Goal: Transaction & Acquisition: Purchase product/service

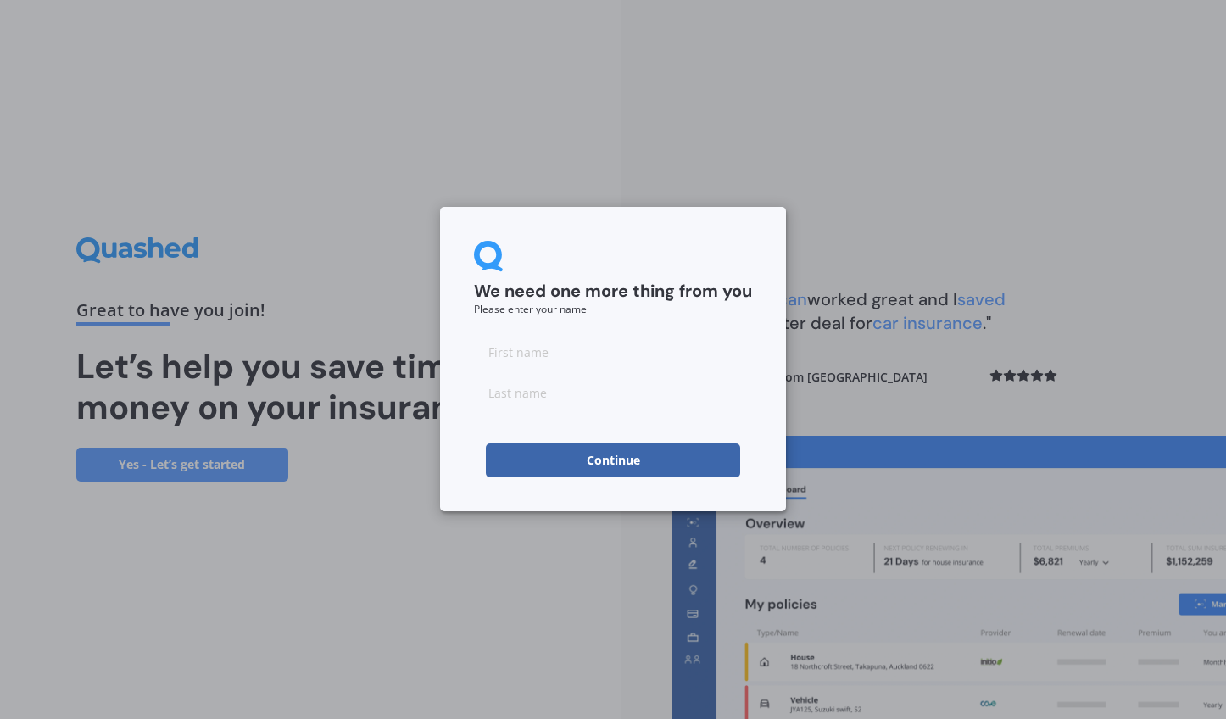
click at [536, 355] on input at bounding box center [613, 352] width 278 height 34
type input "[PERSON_NAME]"
click at [631, 465] on button "Continue" at bounding box center [613, 460] width 254 height 34
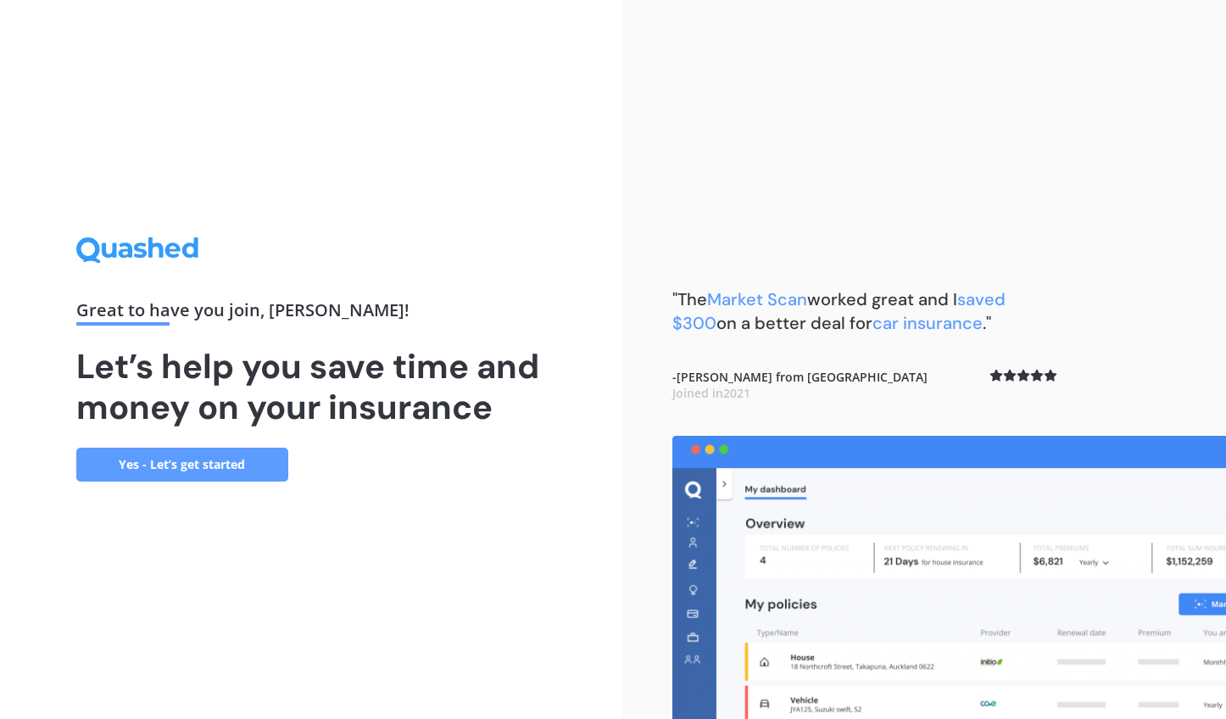
click at [242, 462] on link "Yes - Let’s get started" at bounding box center [182, 464] width 212 height 34
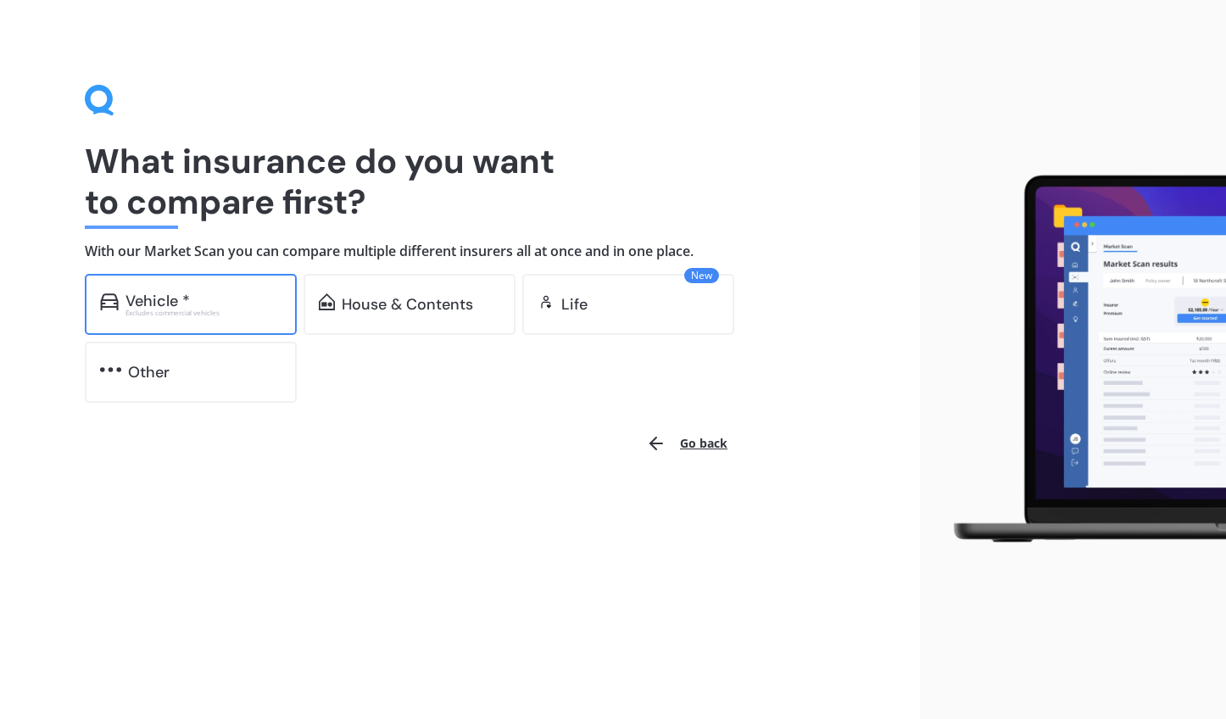
click at [238, 313] on div "Excludes commercial vehicles" at bounding box center [203, 312] width 156 height 7
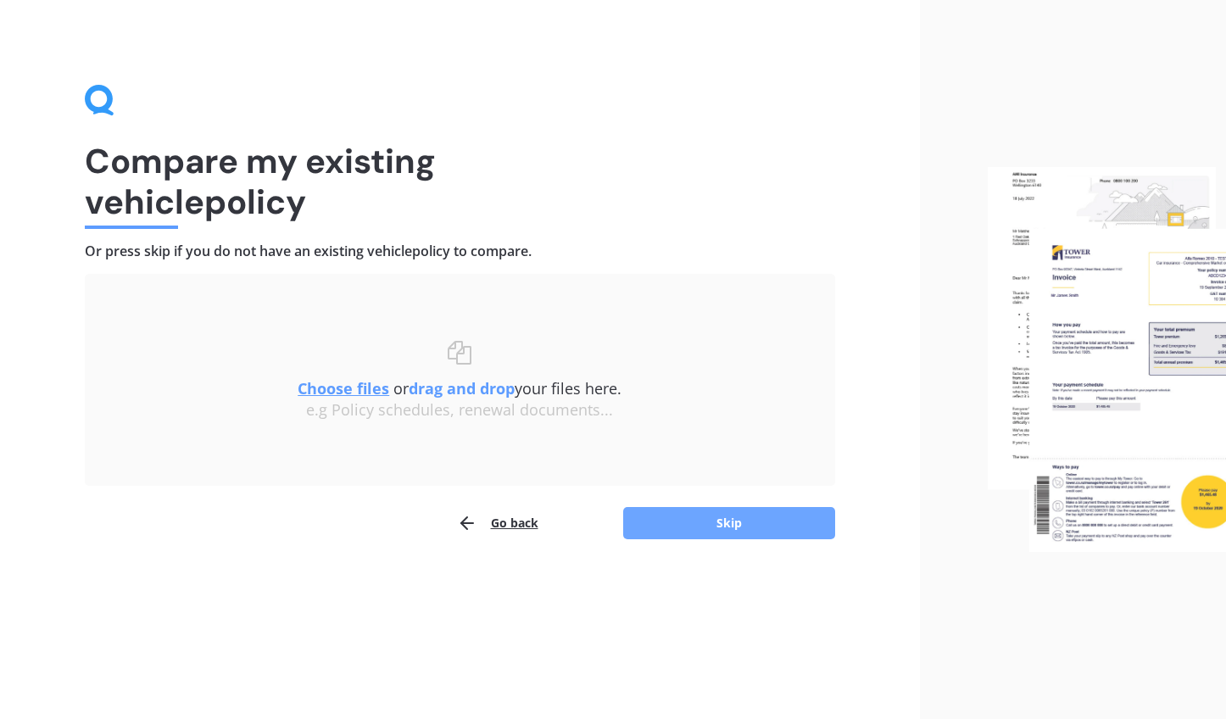
click at [711, 523] on button "Skip" at bounding box center [729, 523] width 212 height 32
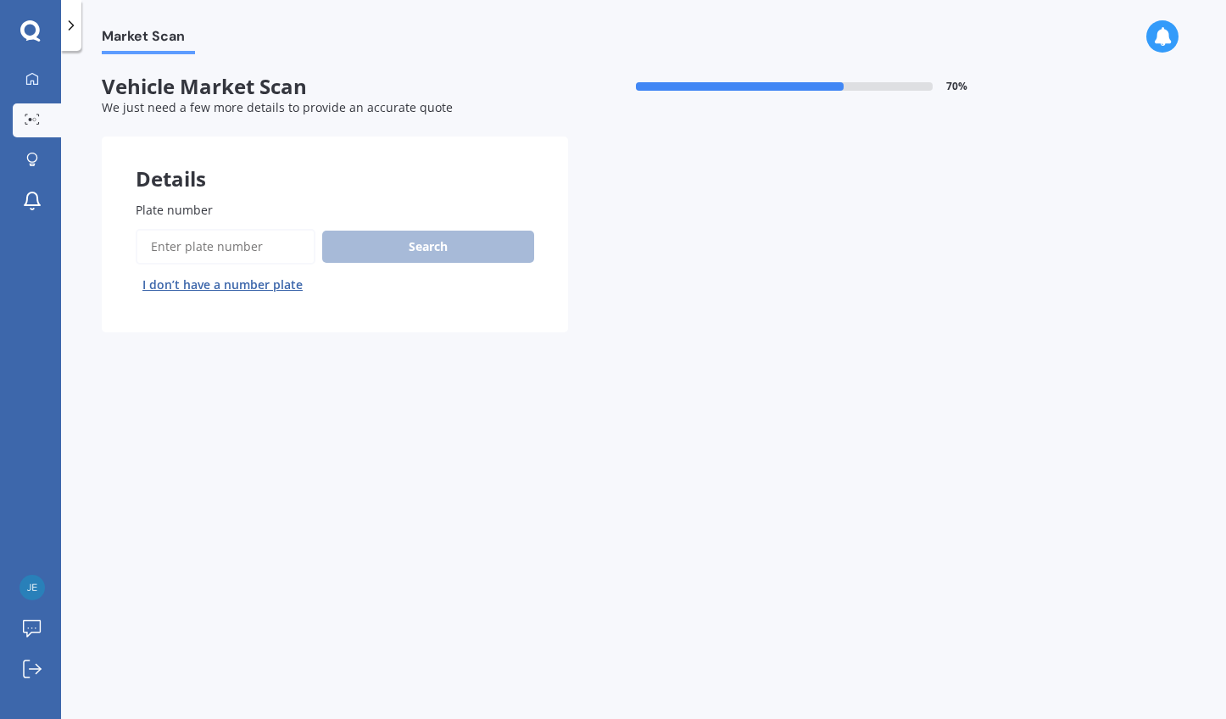
click at [240, 245] on input "Plate number" at bounding box center [226, 247] width 180 height 36
type input "FRD681"
click at [381, 238] on button "Search" at bounding box center [428, 247] width 212 height 32
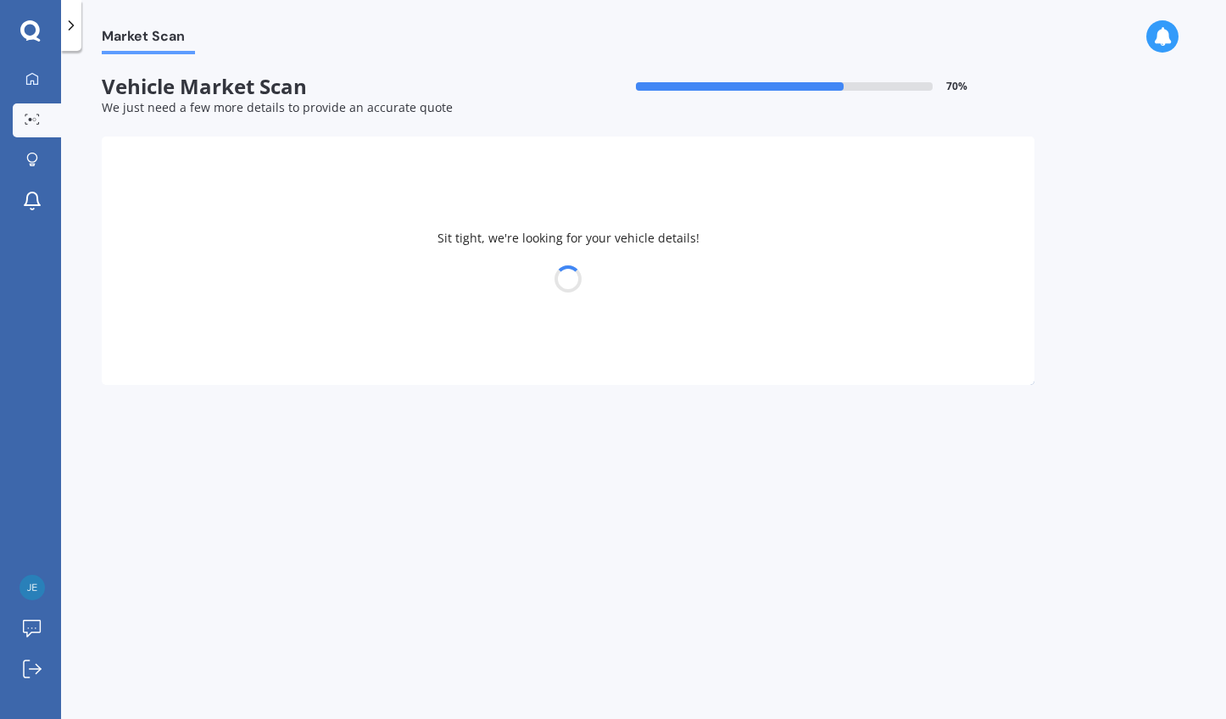
select select "SUZUKI"
select select "SWIFT"
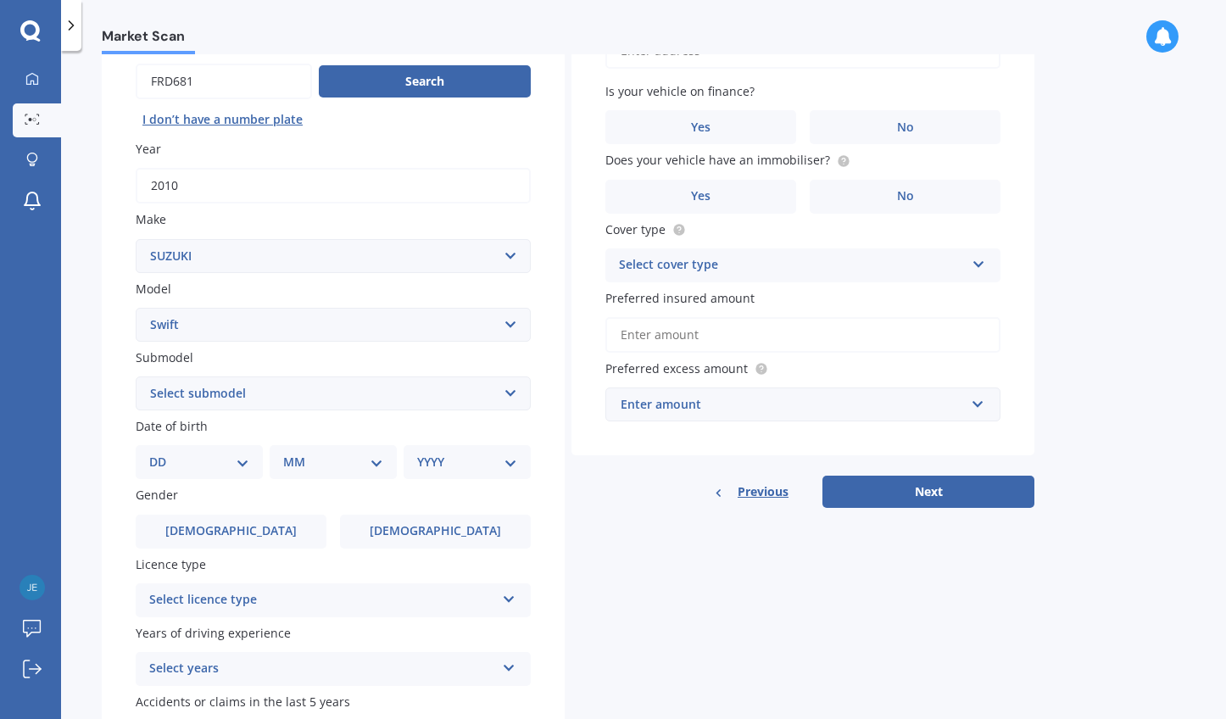
scroll to position [183, 0]
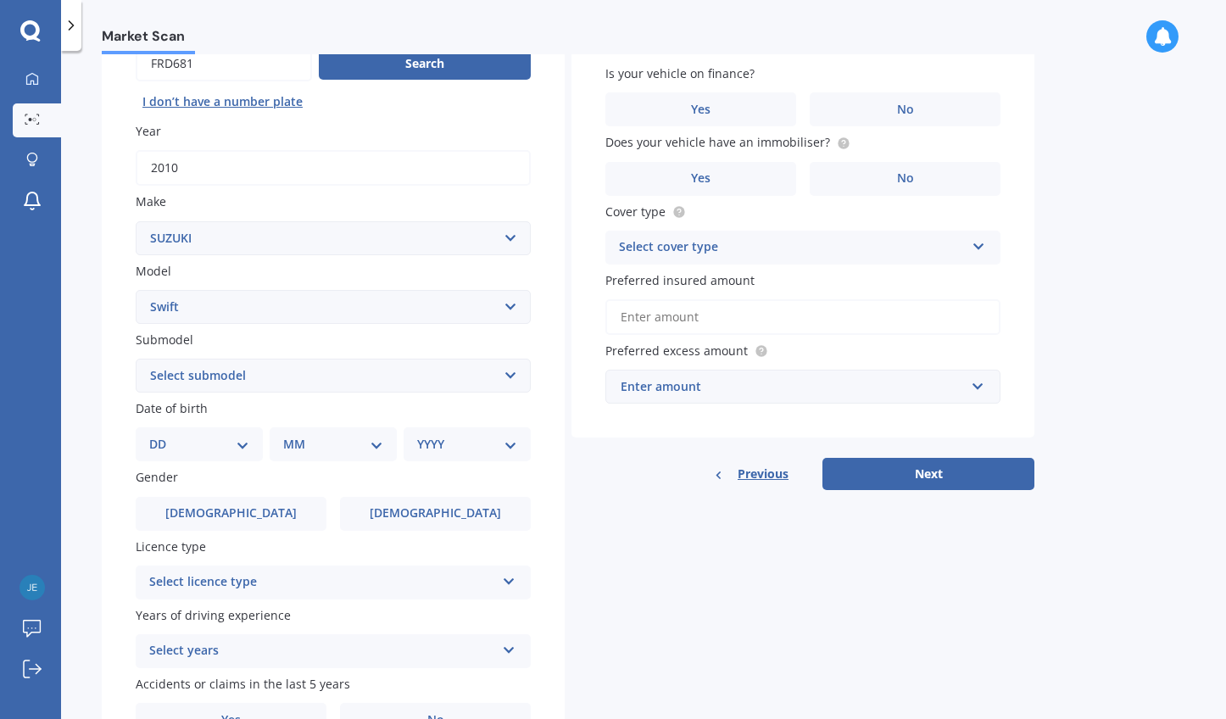
select select "11"
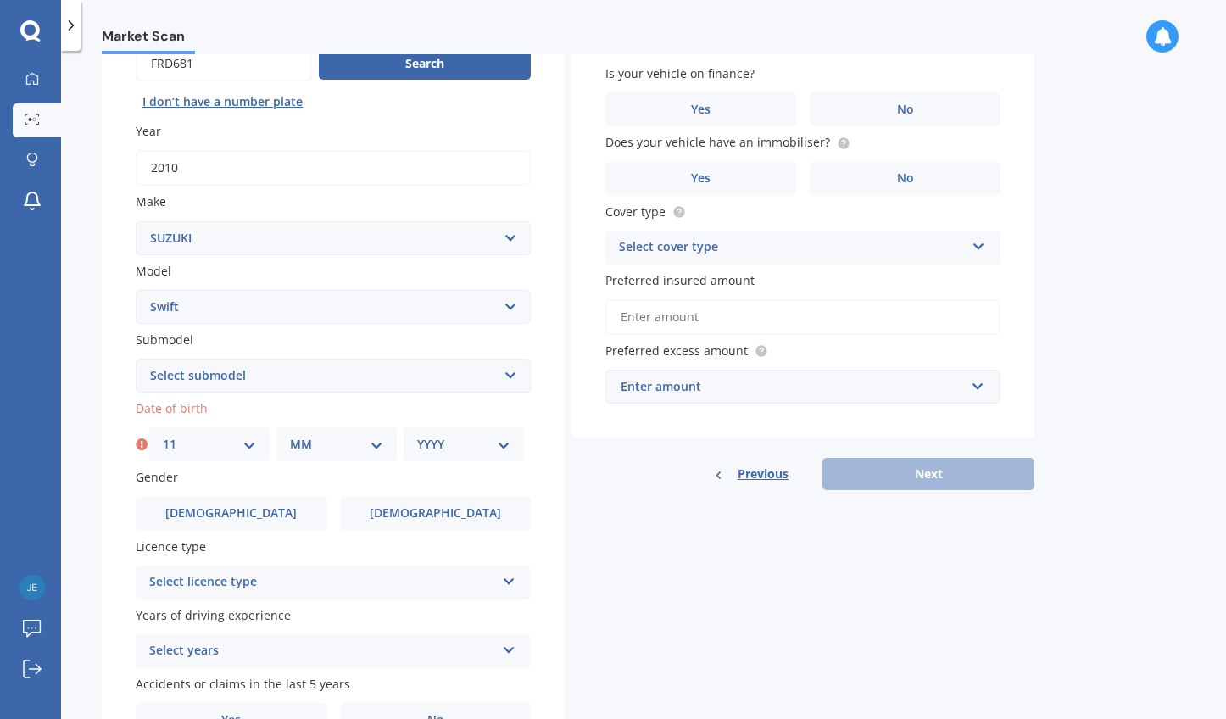
select select "11"
select select "1982"
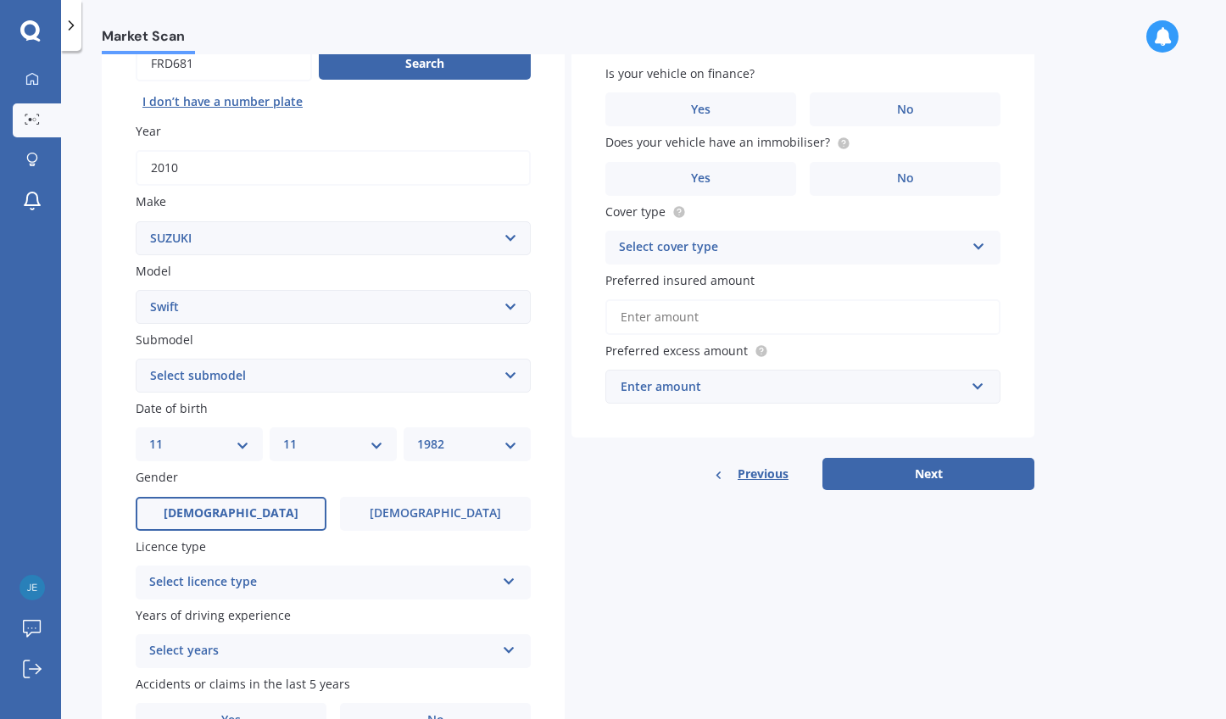
click at [223, 511] on span "[DEMOGRAPHIC_DATA]" at bounding box center [231, 513] width 135 height 14
click at [0, 0] on input "[DEMOGRAPHIC_DATA]" at bounding box center [0, 0] width 0 height 0
click at [230, 575] on div "Select licence type" at bounding box center [322, 582] width 346 height 20
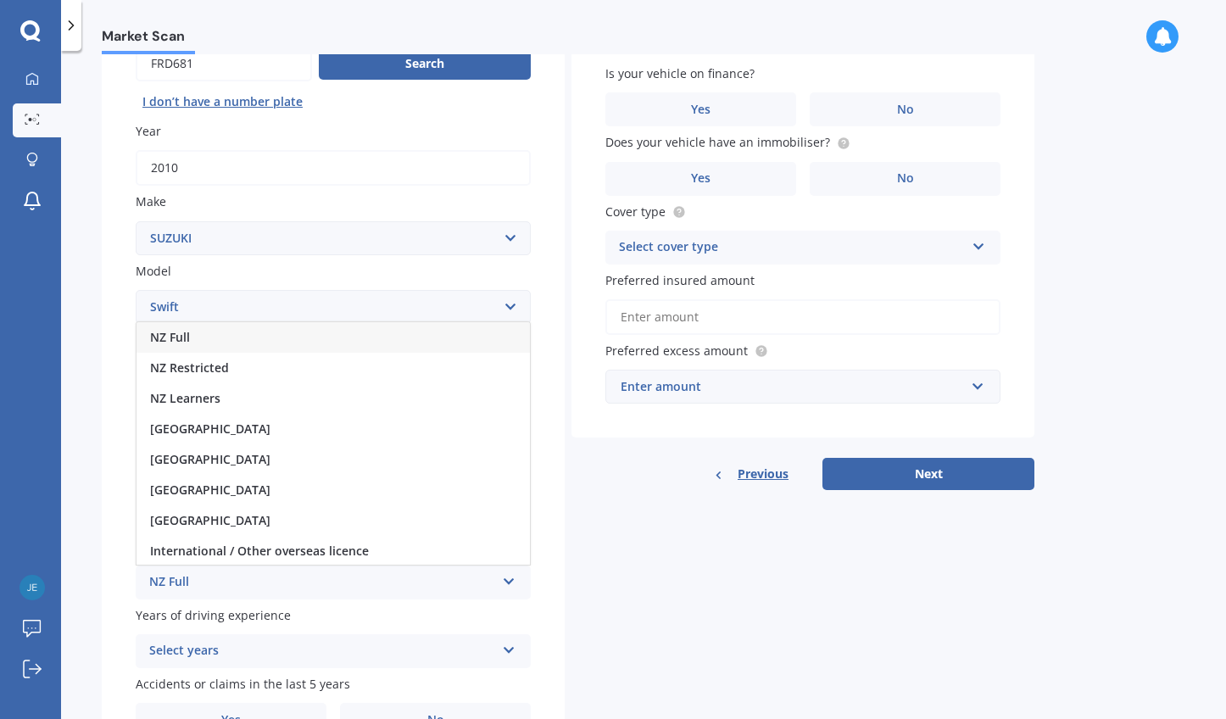
click at [225, 326] on div "NZ Full" at bounding box center [332, 337] width 393 height 31
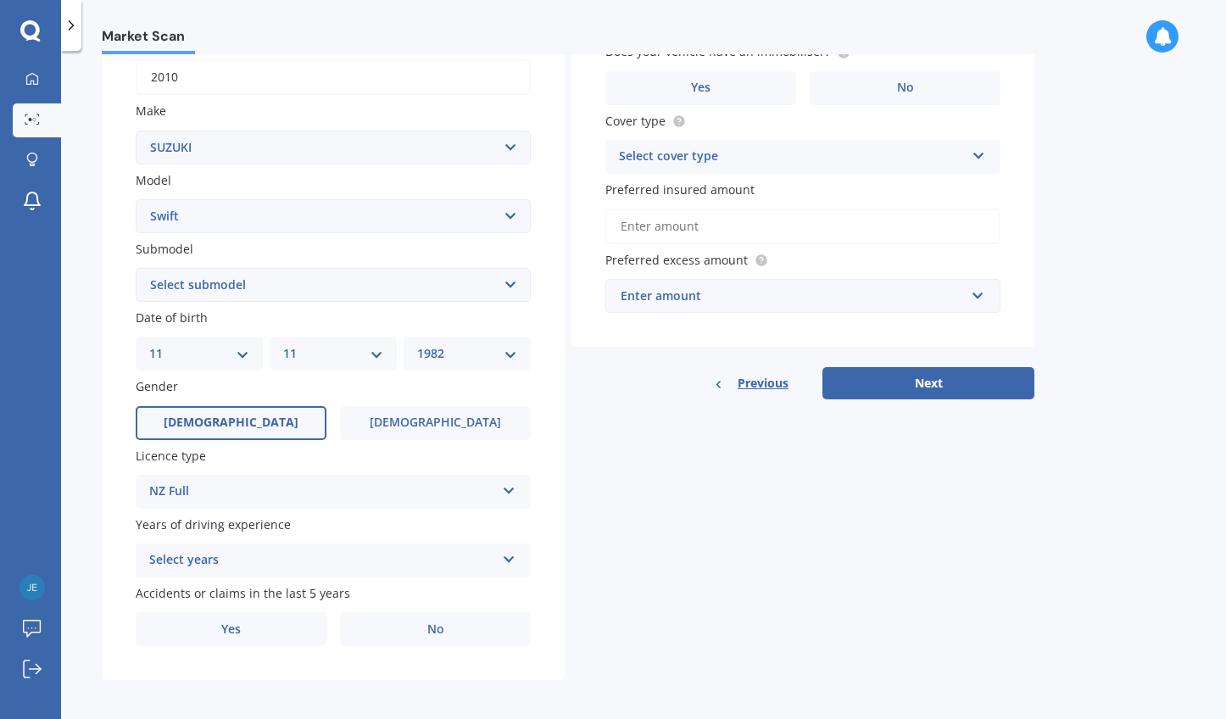
scroll to position [273, 0]
click at [279, 551] on div "Select years" at bounding box center [322, 561] width 346 height 20
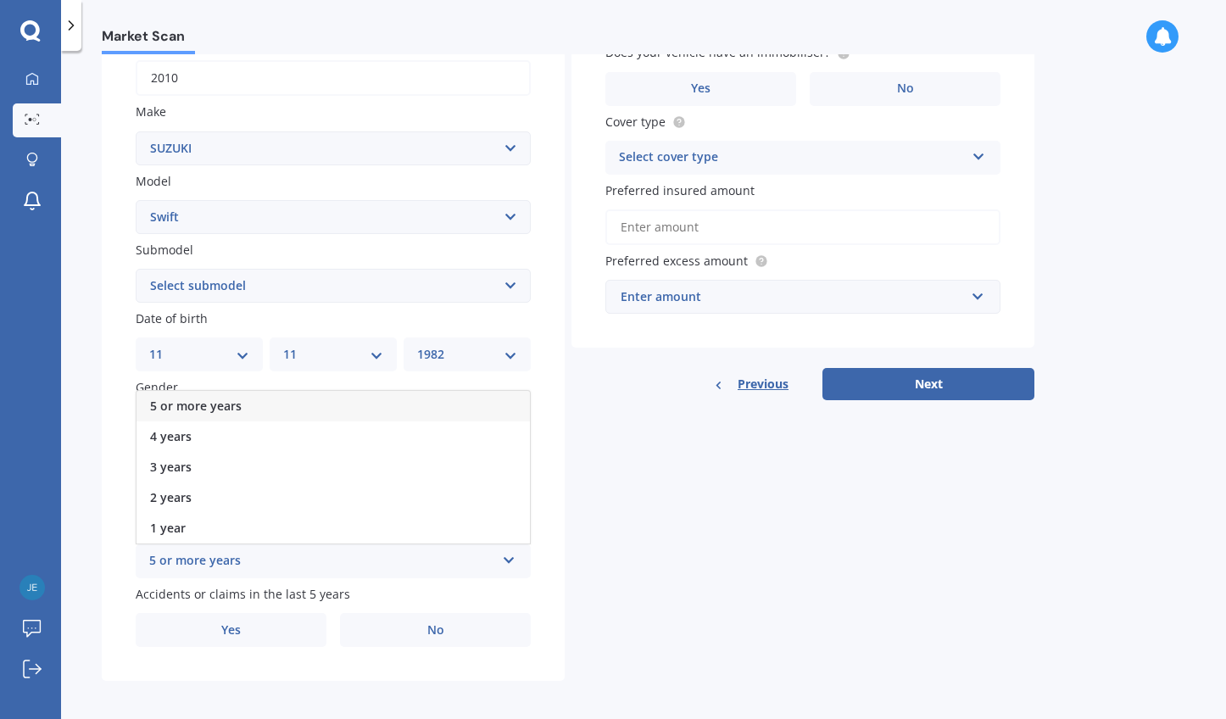
click at [281, 397] on div "5 or more years" at bounding box center [332, 406] width 393 height 31
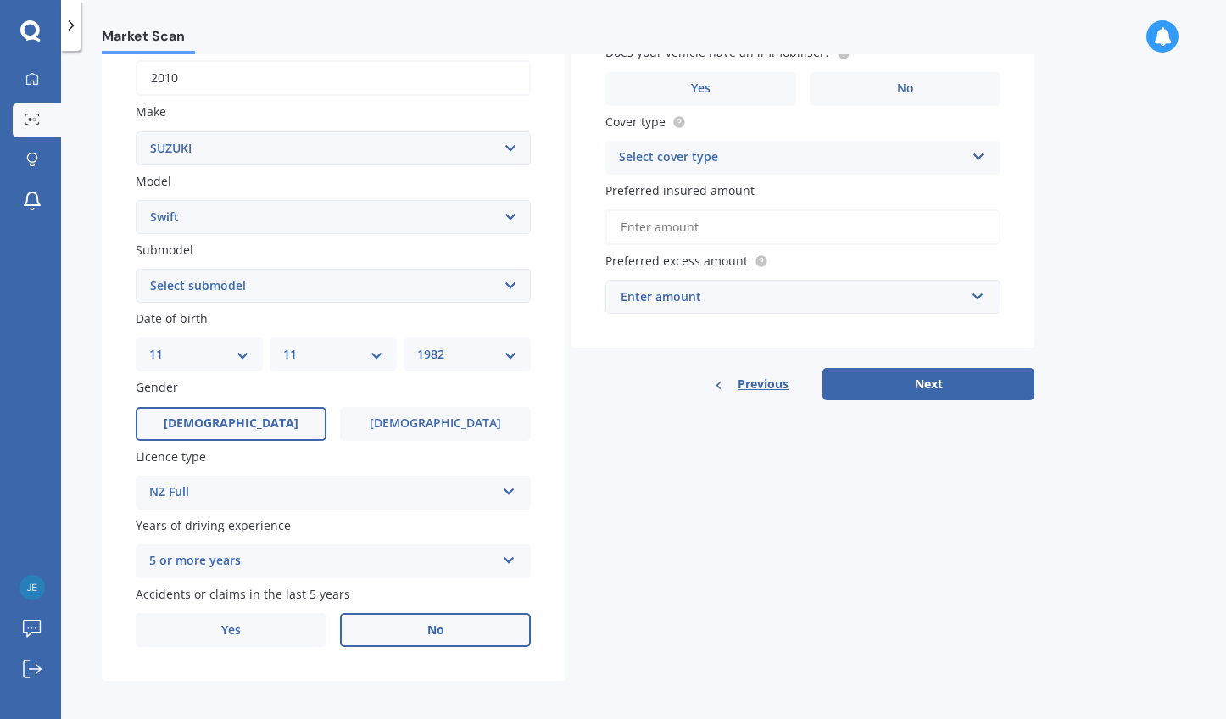
click at [428, 624] on span "No" at bounding box center [435, 630] width 17 height 14
click at [0, 0] on input "No" at bounding box center [0, 0] width 0 height 0
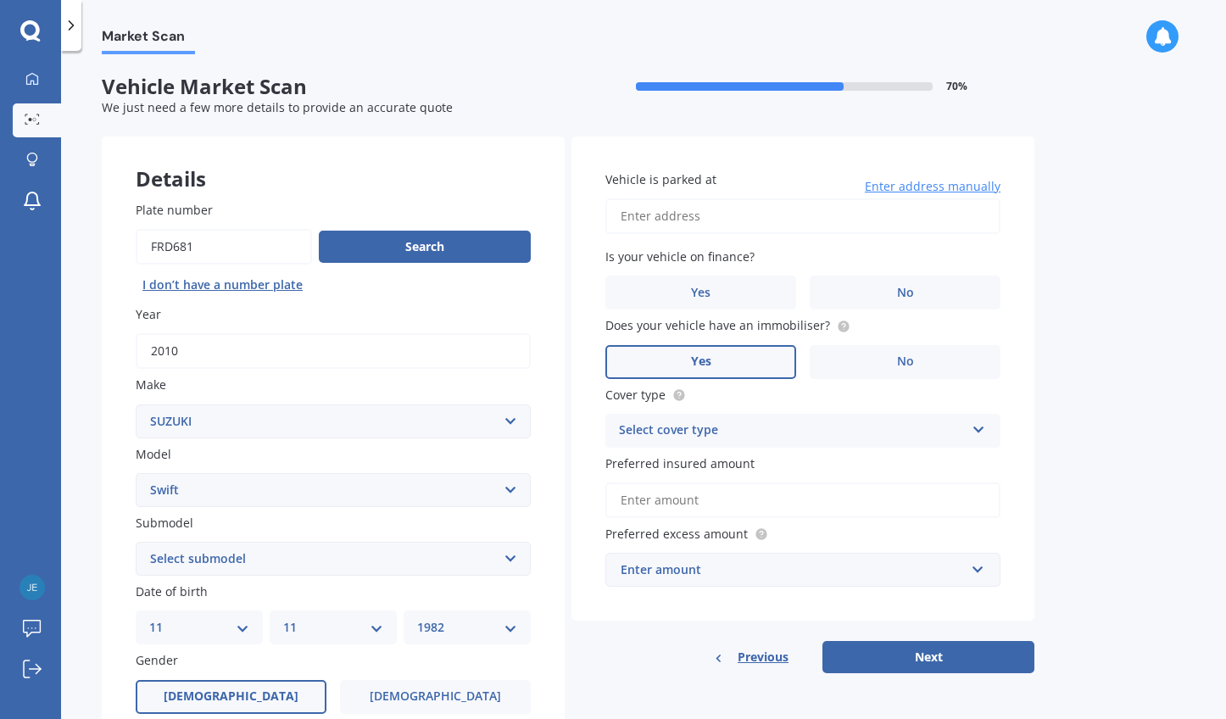
scroll to position [0, 0]
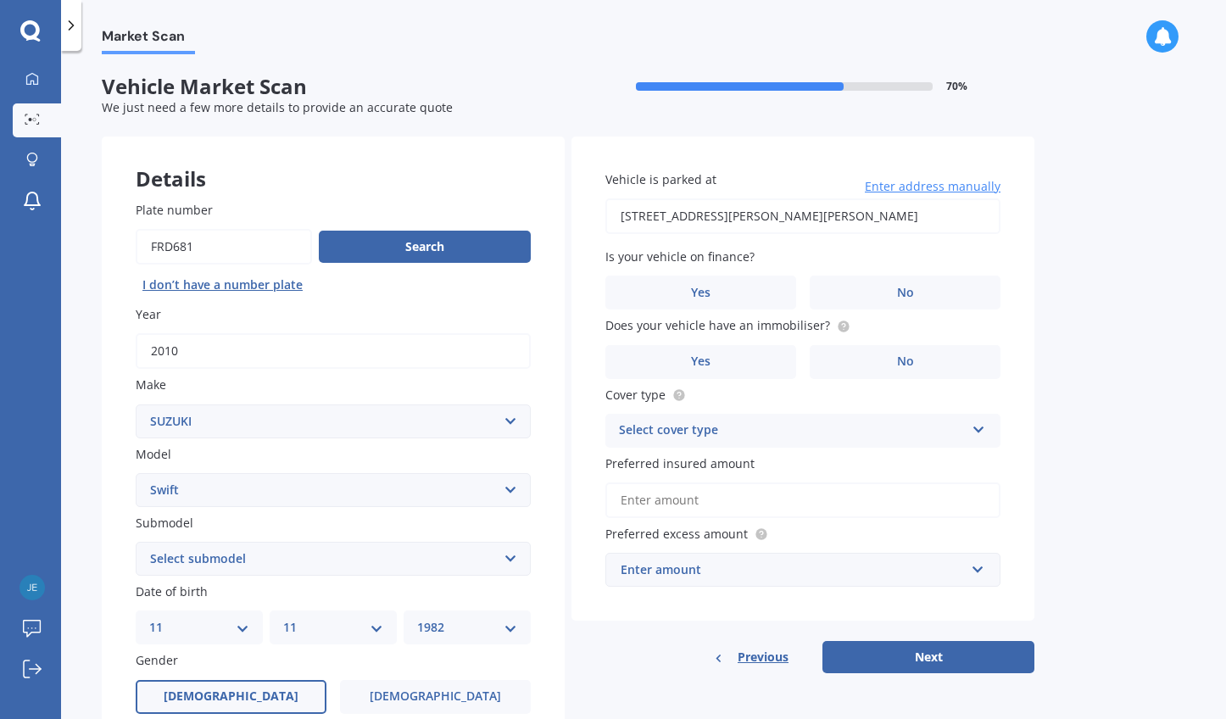
type input "[STREET_ADDRESS][PERSON_NAME][PERSON_NAME]"
click at [887, 280] on label "No" at bounding box center [904, 292] width 191 height 34
click at [0, 0] on input "No" at bounding box center [0, 0] width 0 height 0
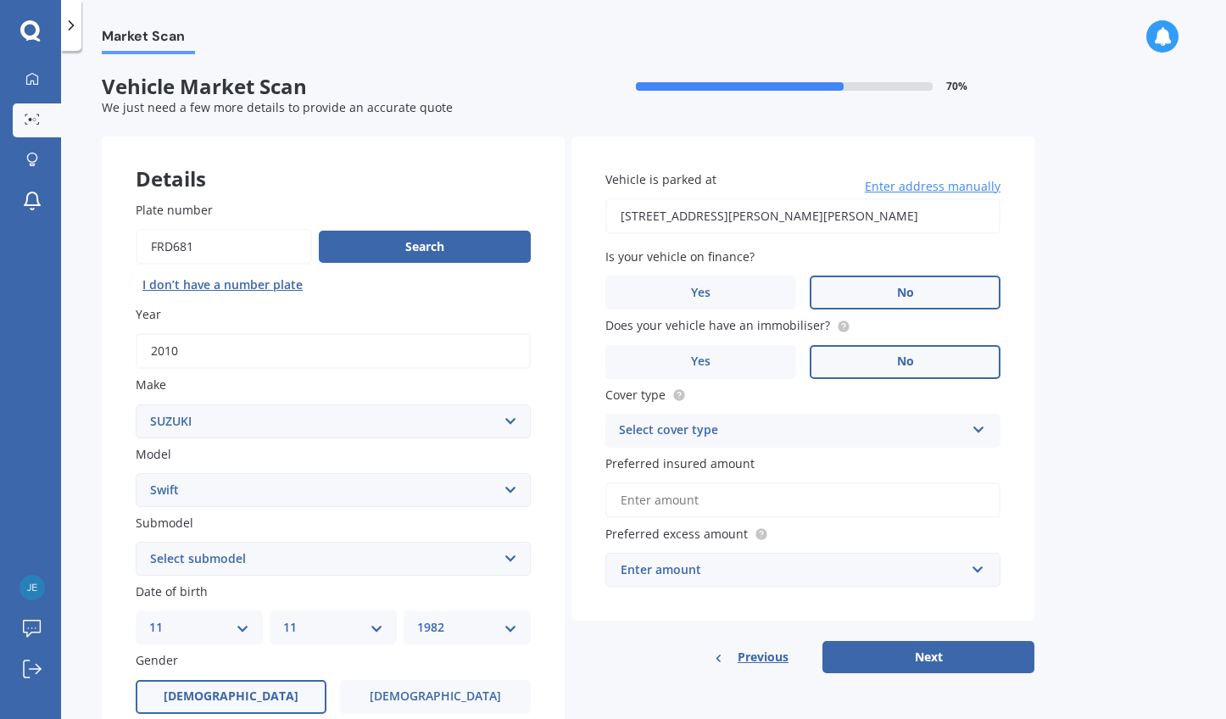
click at [892, 364] on label "No" at bounding box center [904, 362] width 191 height 34
click at [0, 0] on input "No" at bounding box center [0, 0] width 0 height 0
click at [814, 433] on div "Select cover type" at bounding box center [792, 430] width 346 height 20
click at [803, 461] on div "Comprehensive" at bounding box center [802, 463] width 393 height 31
click at [709, 501] on input "Preferred insured amount" at bounding box center [802, 500] width 395 height 36
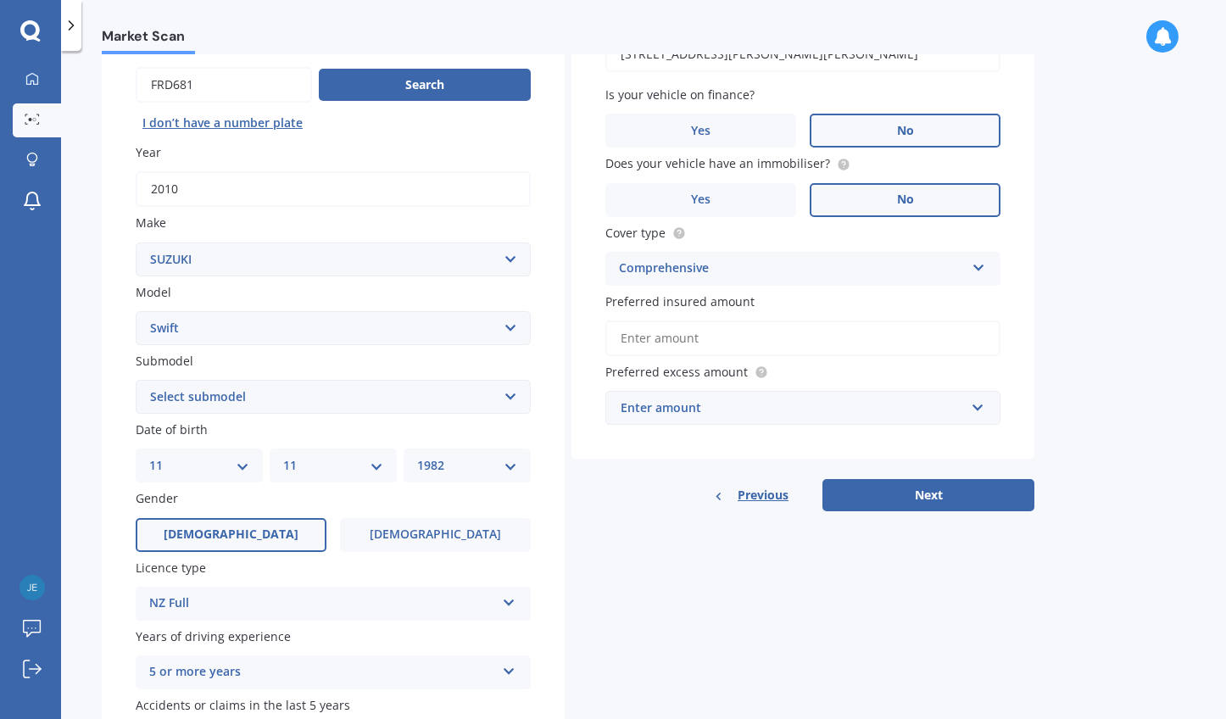
scroll to position [170, 0]
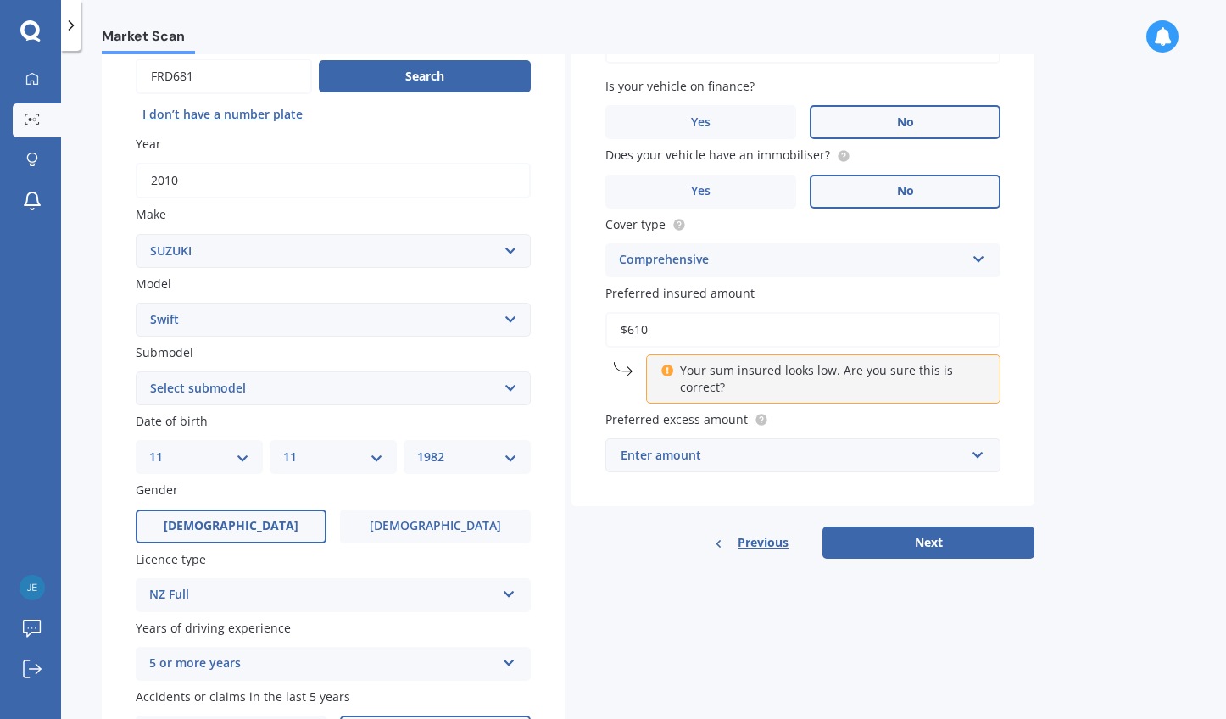
type input "$6,100"
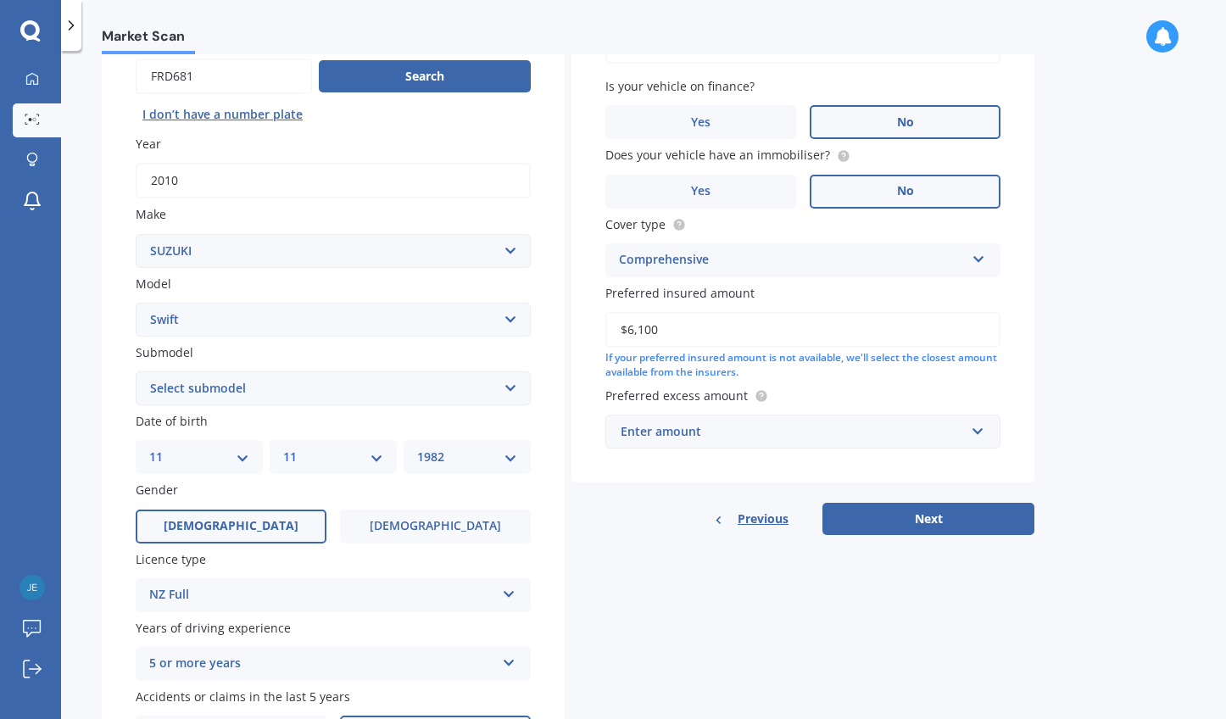
click at [709, 426] on div "Enter amount" at bounding box center [792, 431] width 344 height 19
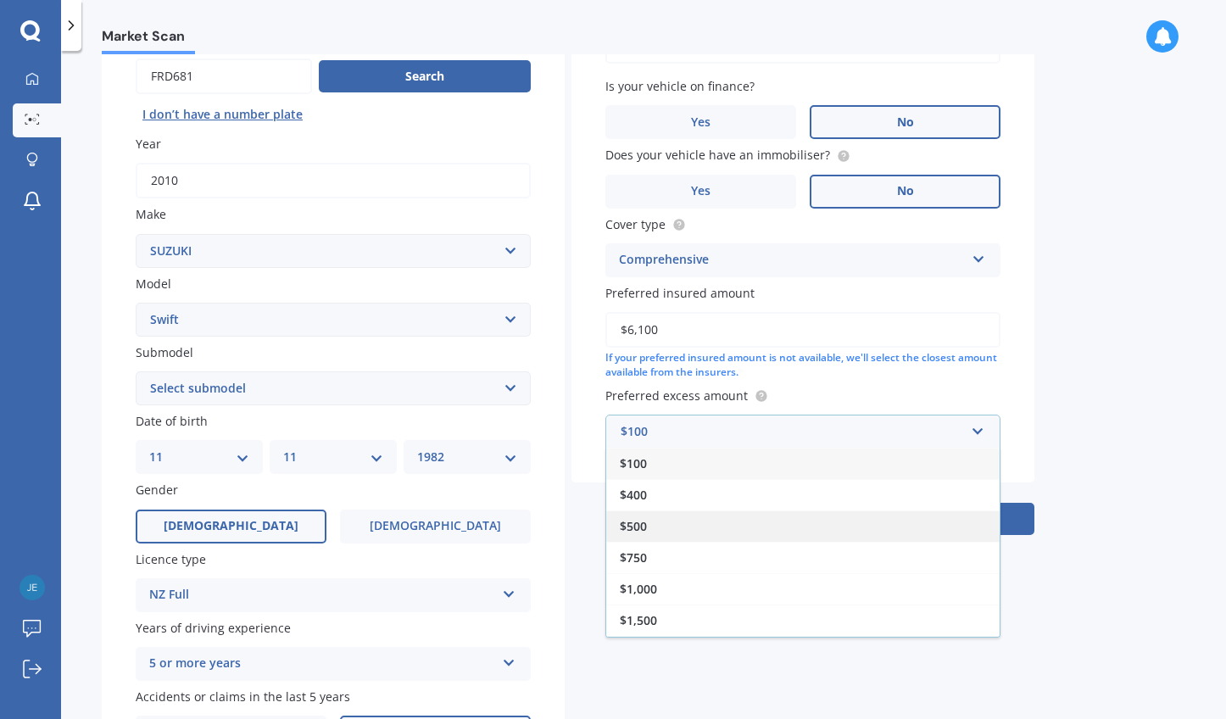
click at [673, 519] on div "$500" at bounding box center [802, 525] width 393 height 31
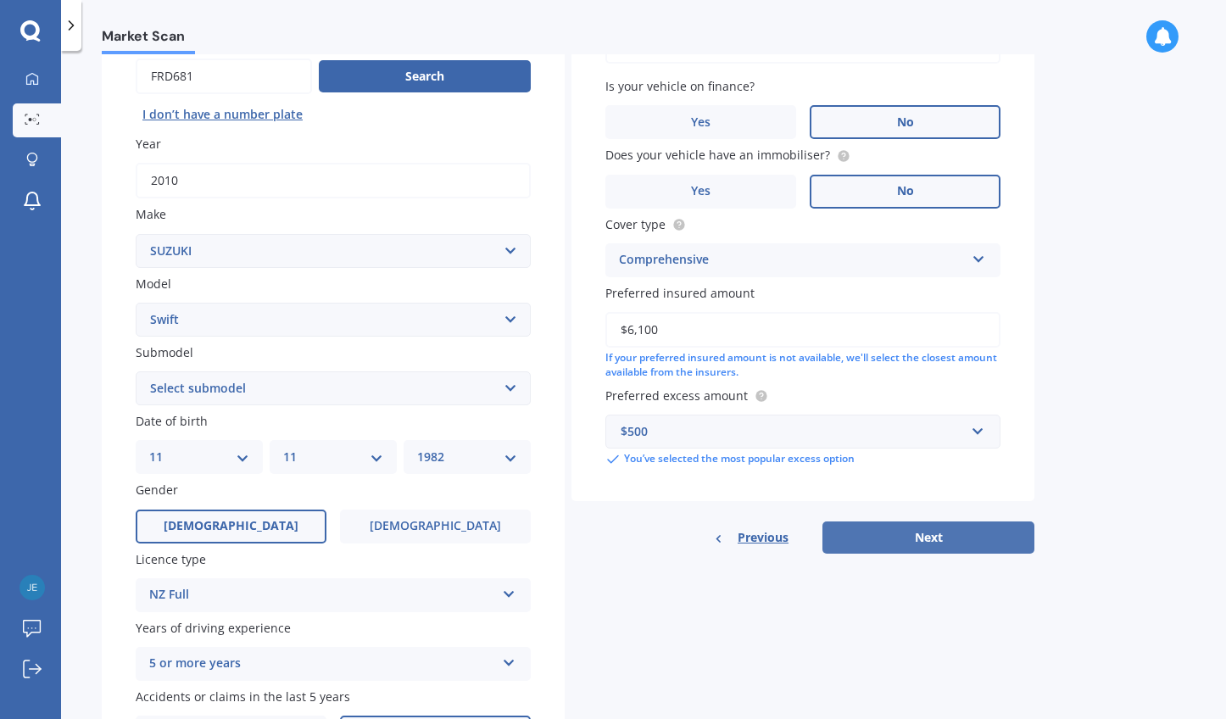
click at [967, 528] on button "Next" at bounding box center [928, 537] width 212 height 32
select select "(ALL OTHER)"
click at [951, 525] on button "Next" at bounding box center [928, 537] width 212 height 32
select select "11"
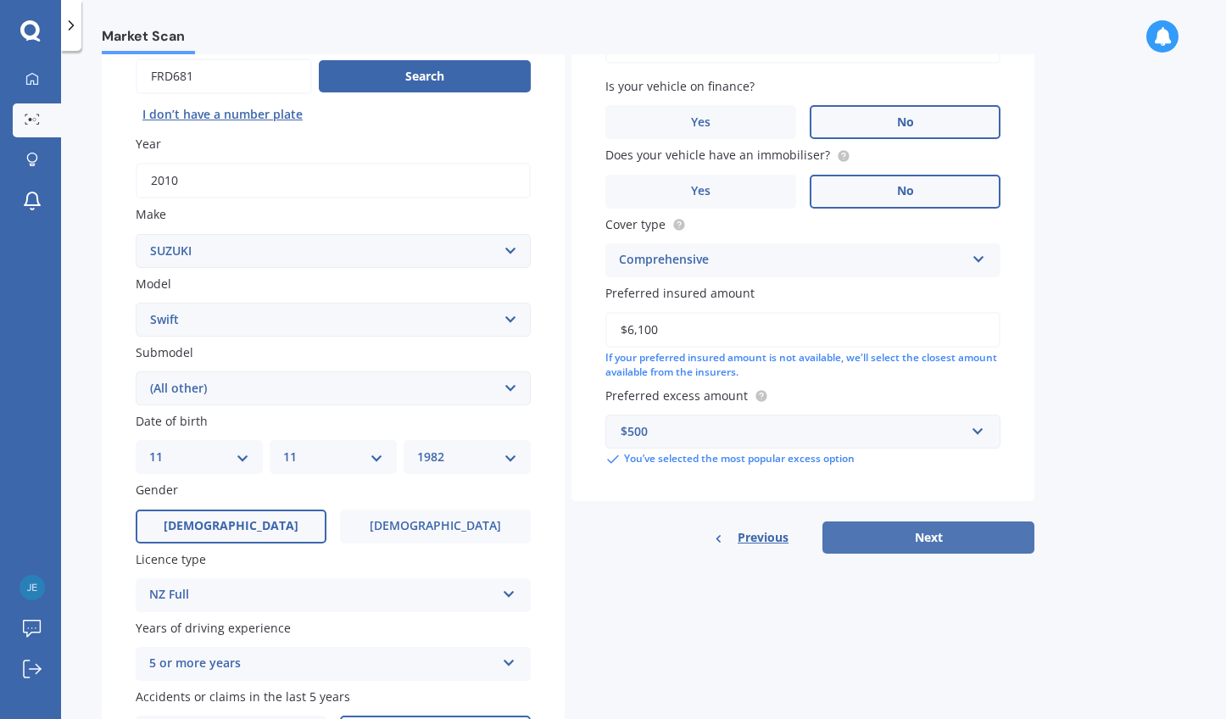
select select "1982"
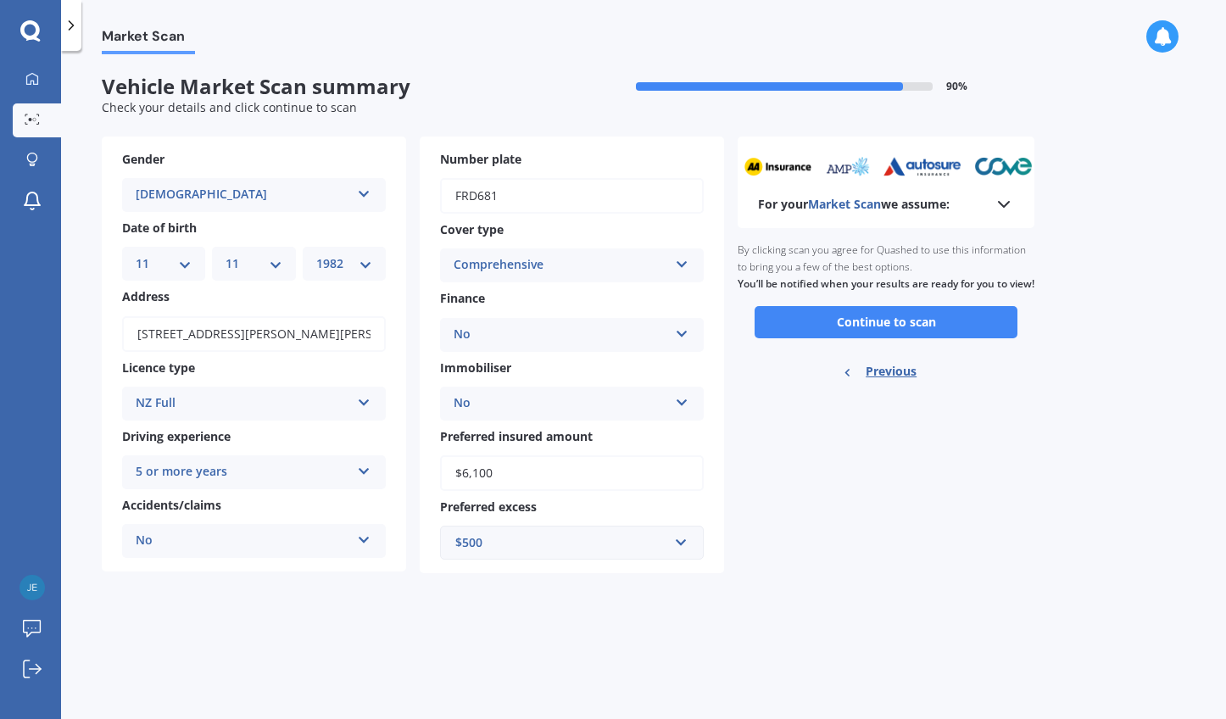
scroll to position [0, 0]
click at [937, 336] on button "Continue to scan" at bounding box center [885, 322] width 263 height 32
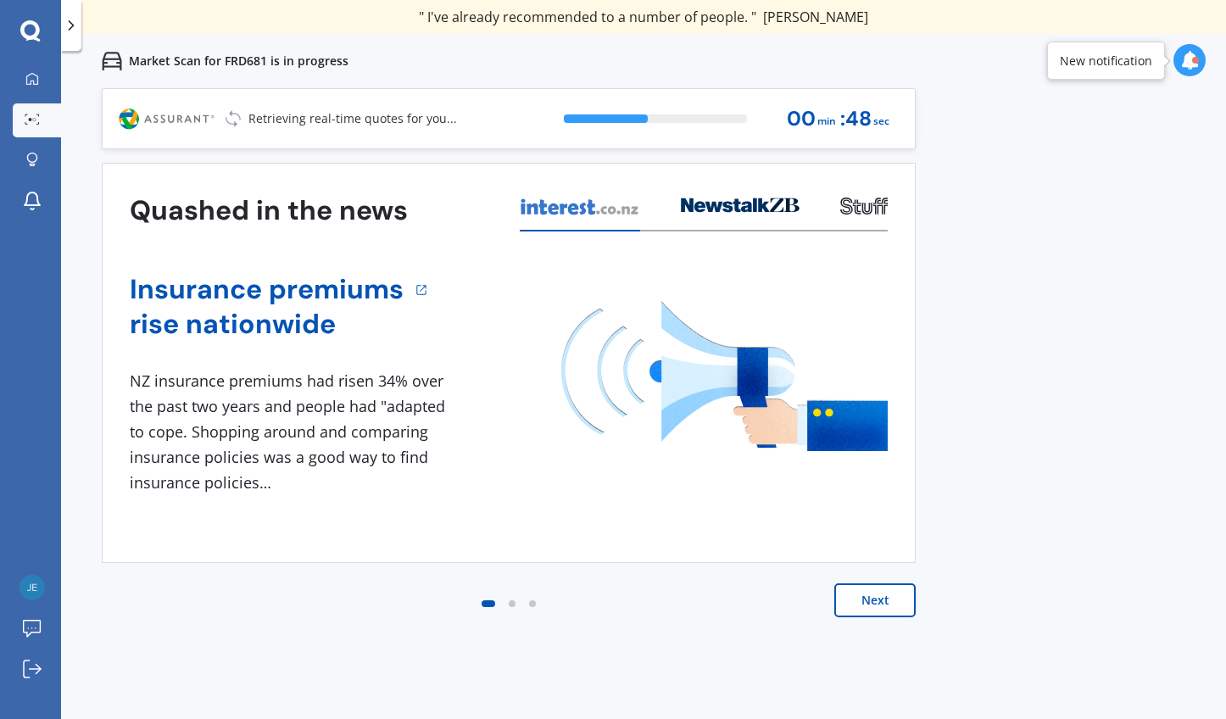
click at [893, 609] on button "Next" at bounding box center [874, 600] width 81 height 34
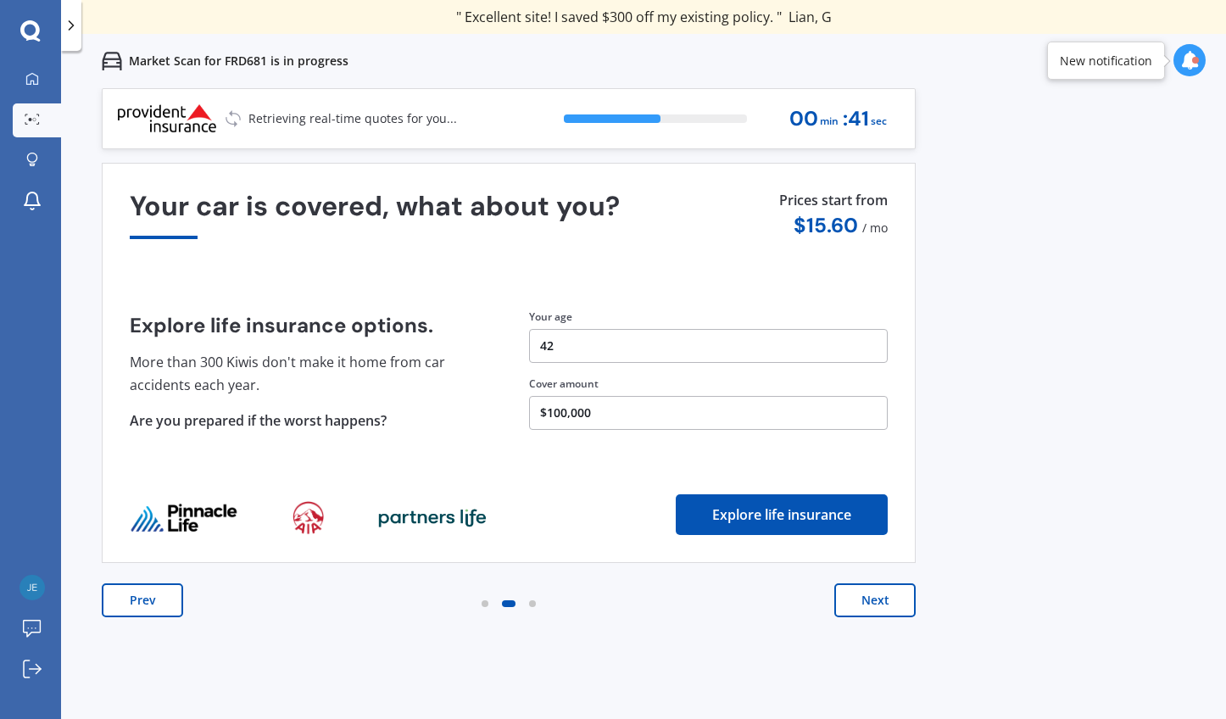
click at [893, 609] on button "Next" at bounding box center [874, 600] width 81 height 34
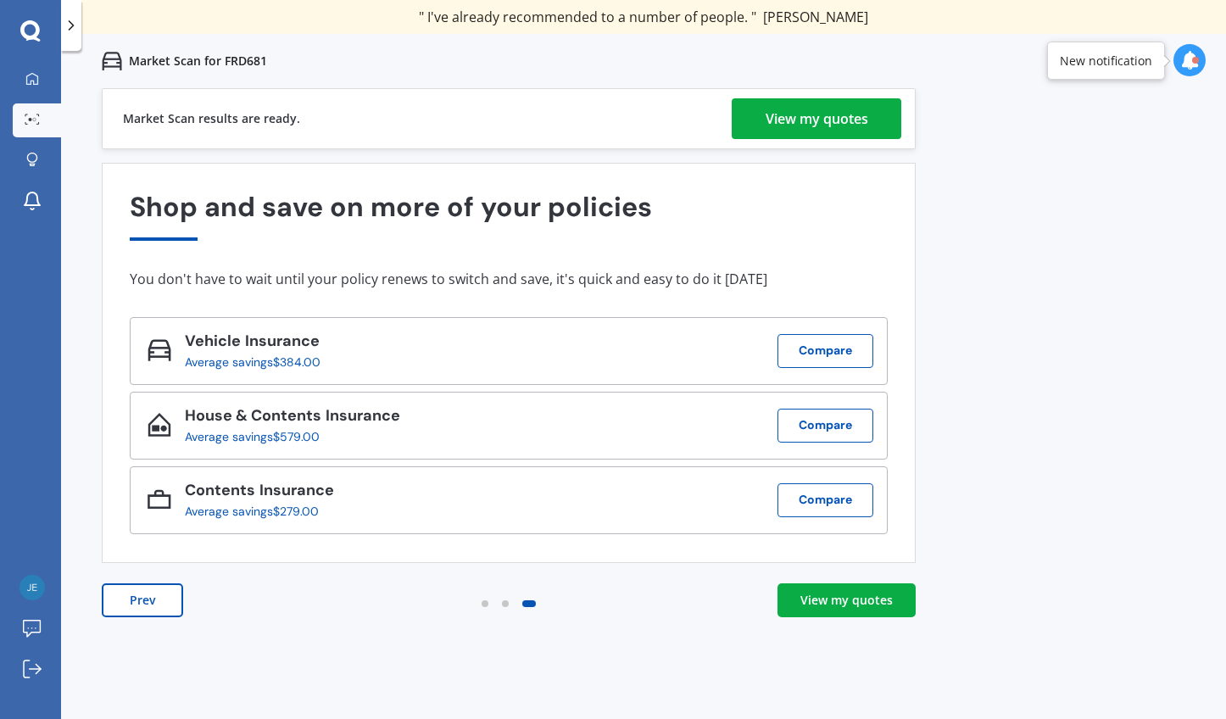
click at [835, 602] on div "View my quotes" at bounding box center [846, 600] width 92 height 17
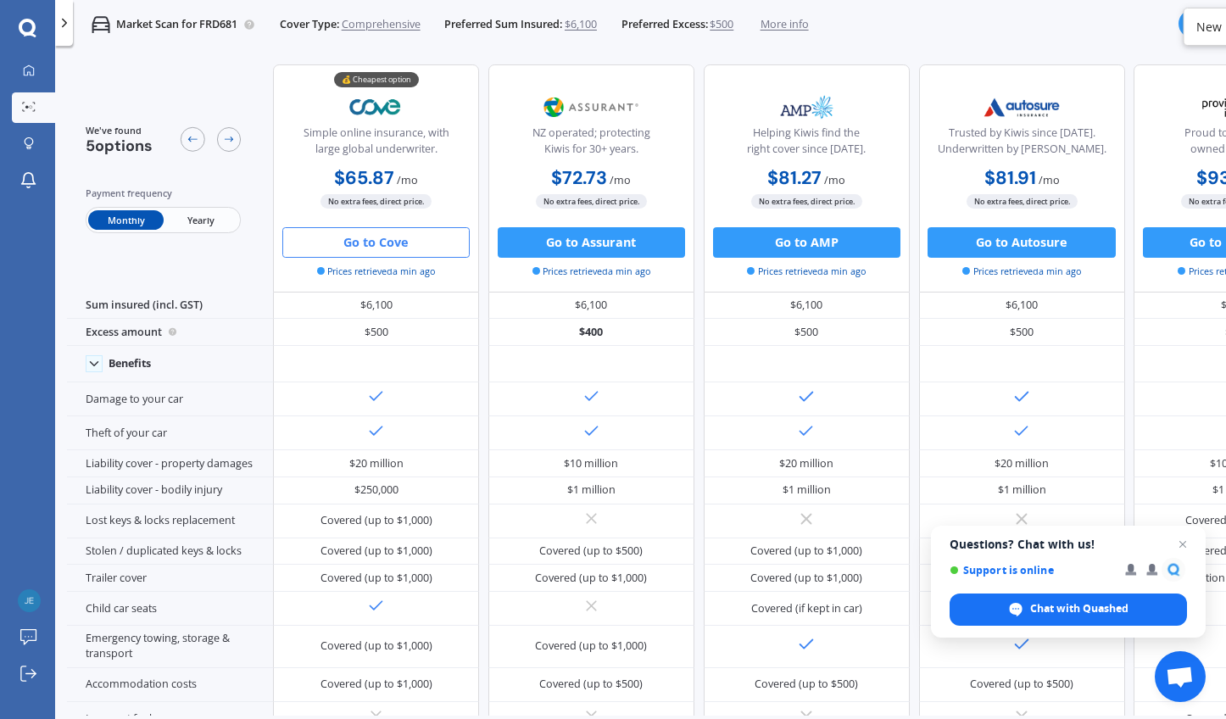
click at [431, 242] on button "Go to Cove" at bounding box center [375, 242] width 187 height 31
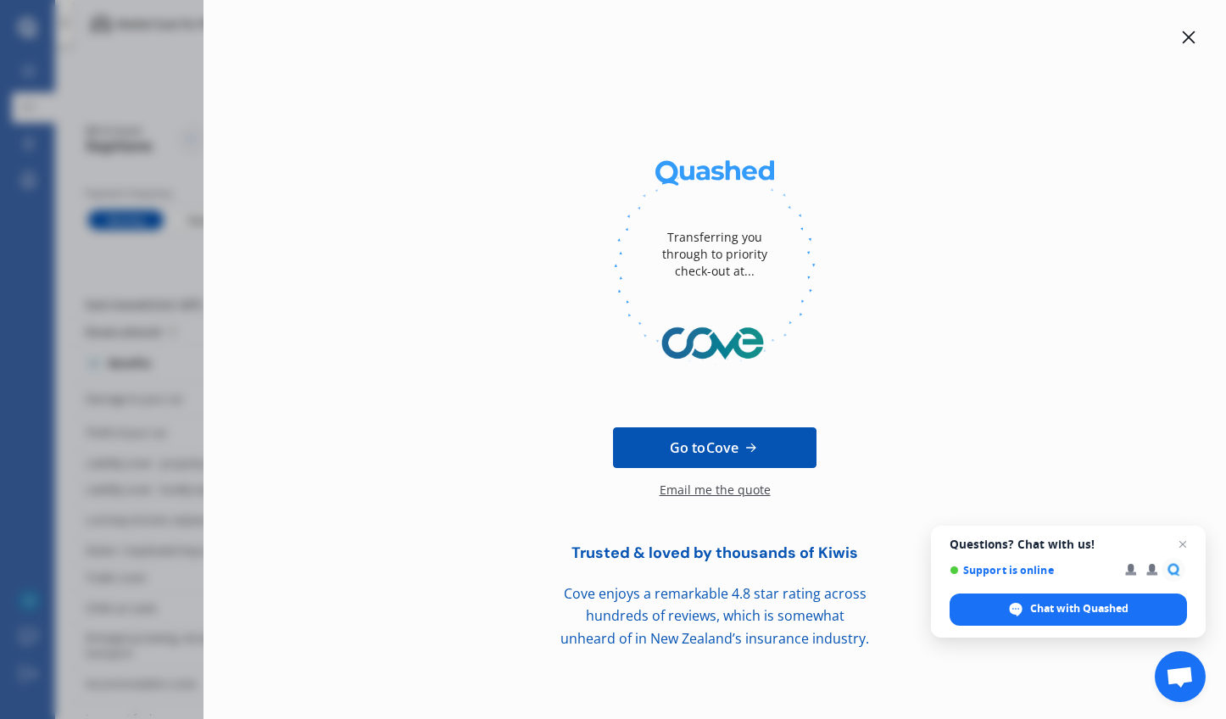
click at [754, 444] on icon at bounding box center [751, 447] width 18 height 17
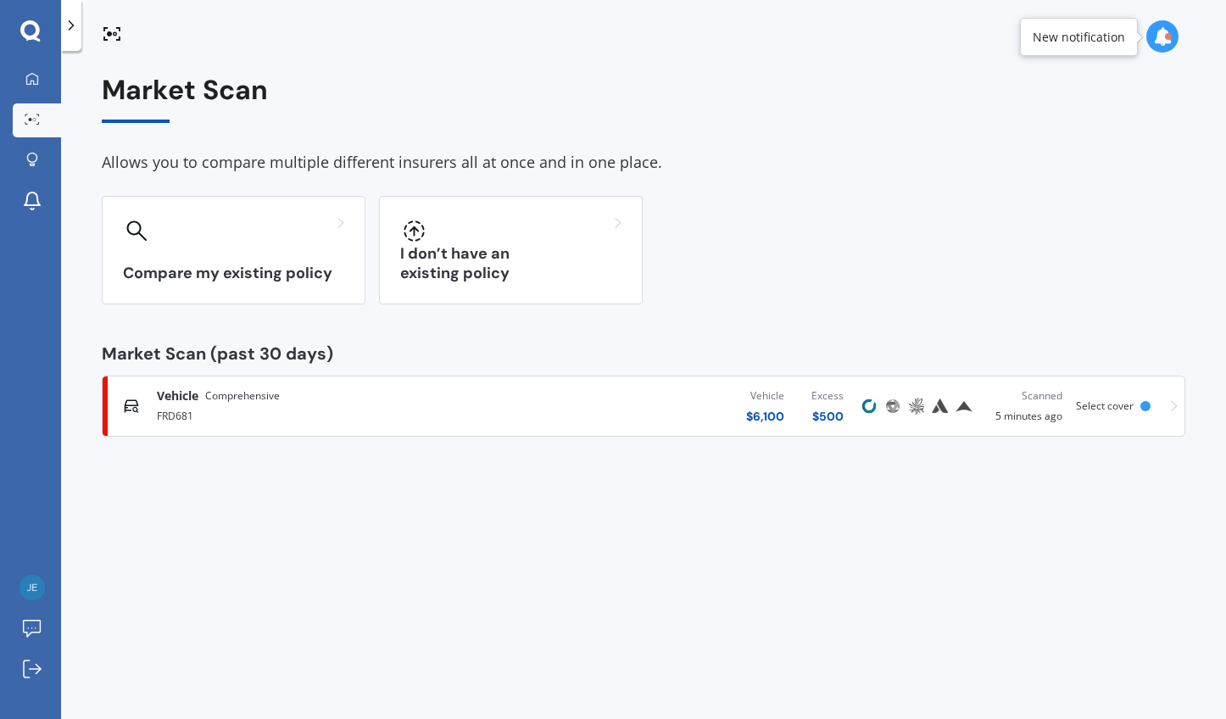
click at [392, 398] on div "Vehicle Comprehensive" at bounding box center [323, 395] width 333 height 17
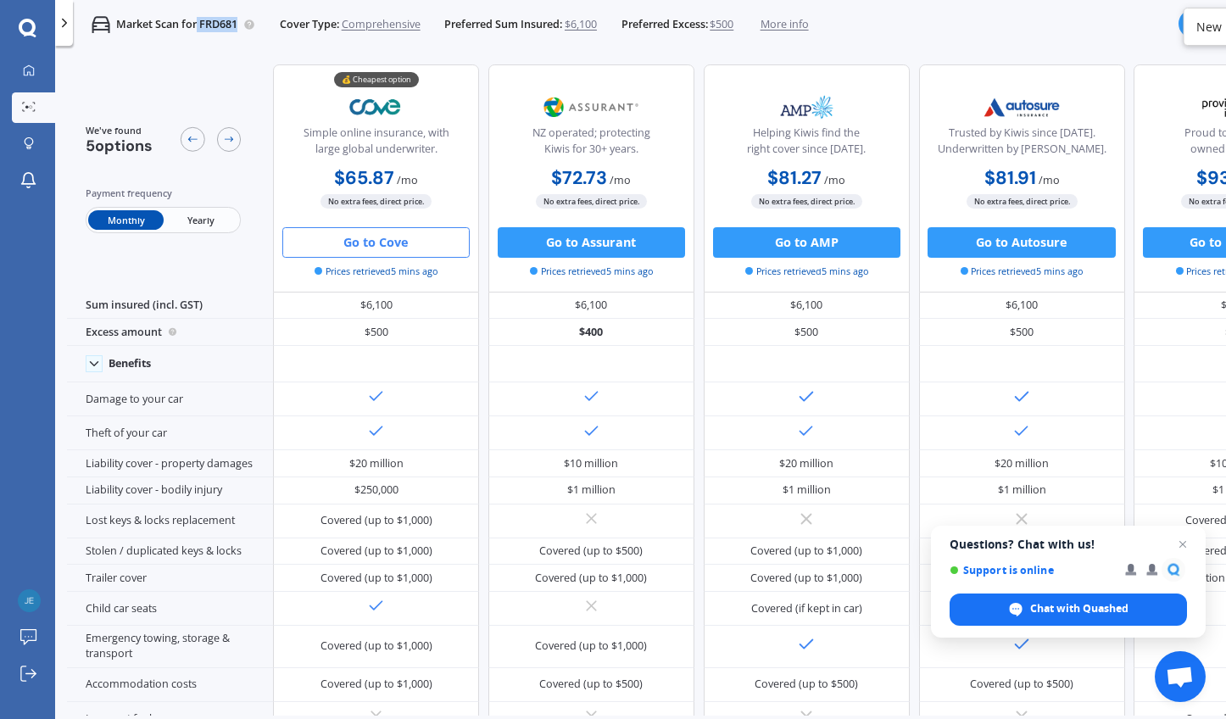
drag, startPoint x: 198, startPoint y: 23, endPoint x: 237, endPoint y: 27, distance: 39.2
click at [237, 27] on p "Market Scan for FRD681" at bounding box center [176, 24] width 121 height 15
copy p "FRD681"
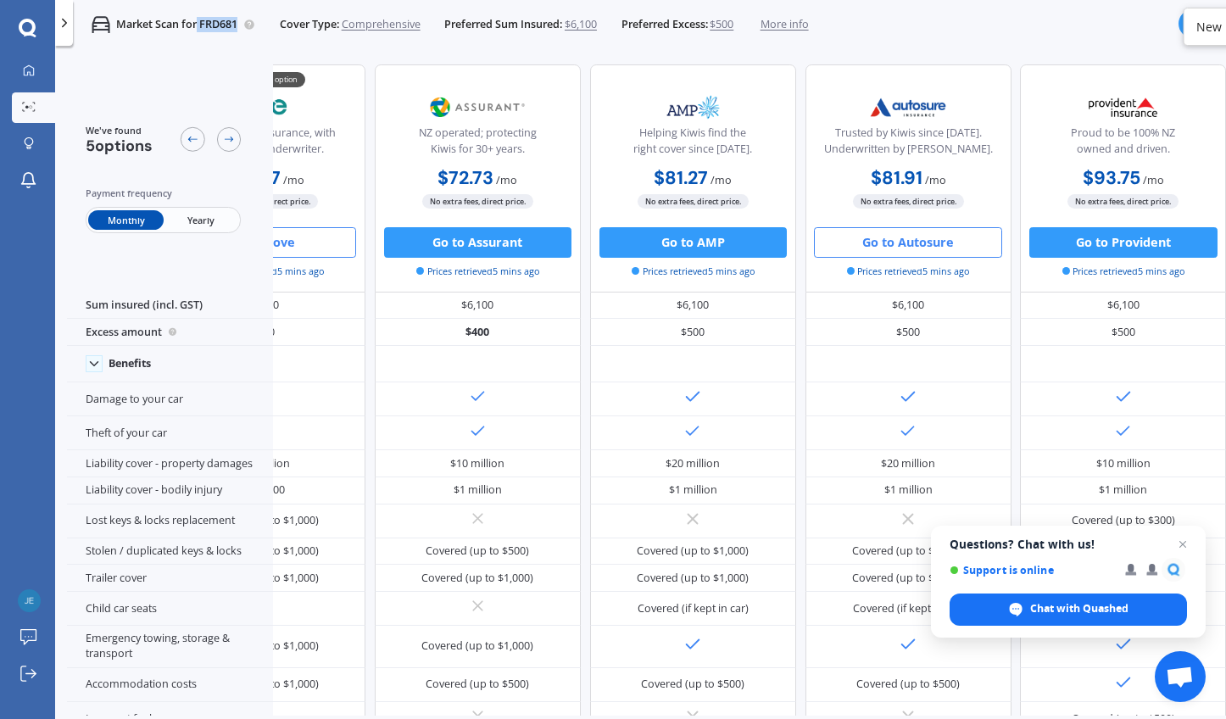
scroll to position [0, 134]
